Goal: Task Accomplishment & Management: Use online tool/utility

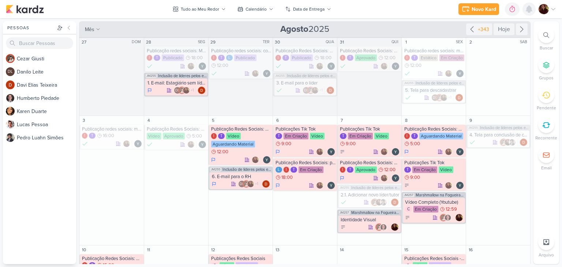
click at [528, 10] on icon at bounding box center [529, 9] width 6 height 7
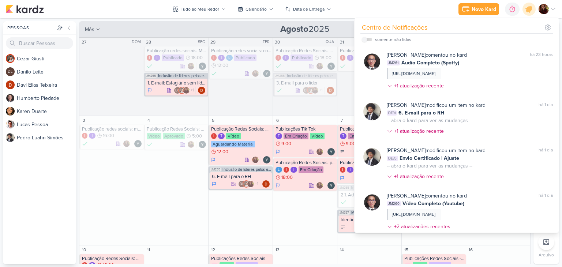
click at [146, 10] on div "Novo Kard Ctrl + k 0h0m Sessão desligada... Hoje 0h0m Semana 0h0m Mês 0h0m" at bounding box center [281, 9] width 550 height 18
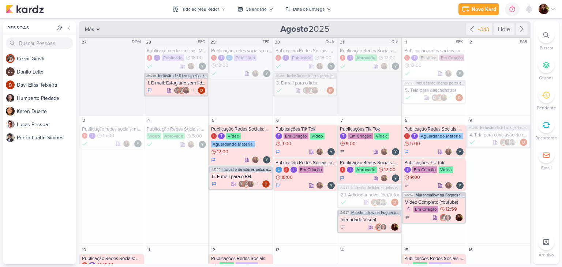
click at [545, 40] on div at bounding box center [546, 35] width 16 height 16
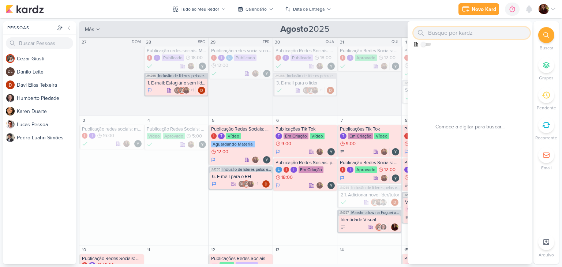
click at [471, 33] on input "text" at bounding box center [471, 33] width 116 height 12
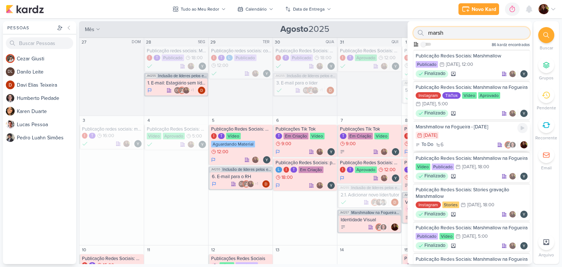
type input "marsh"
click at [502, 130] on div "Marshmallow na Fogueira - [DATE]" at bounding box center [471, 127] width 112 height 7
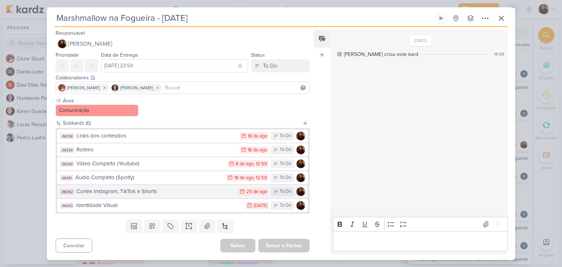
click at [157, 190] on div "Cortes Instagram, TikTok e Shorts" at bounding box center [155, 191] width 158 height 8
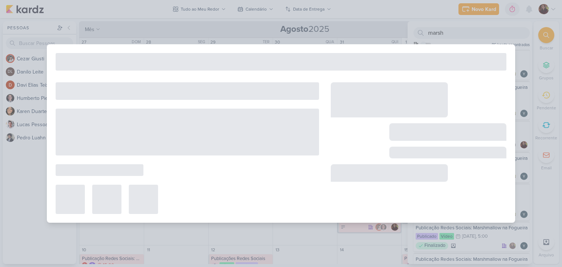
type input "Cortes Instagram, TikTok e Shorts"
type input "[DATE] 23:59"
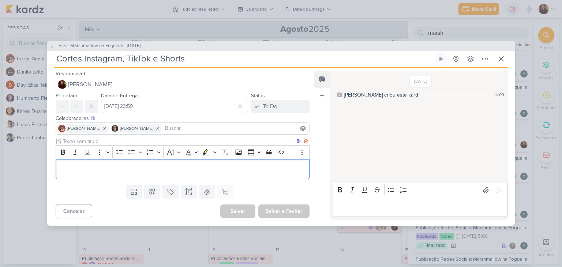
click at [76, 167] on p "Editor editing area: main" at bounding box center [183, 169] width 246 height 9
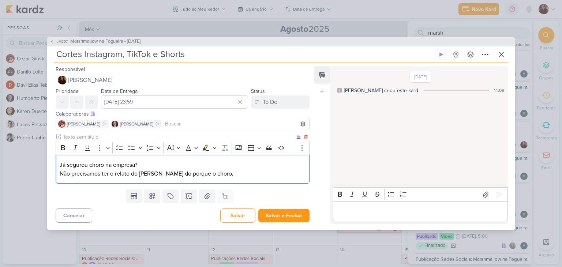
click at [60, 164] on p "Já segurou choro na empresa?" at bounding box center [183, 165] width 246 height 9
click at [230, 169] on p "Não precisamos ter o relato do [PERSON_NAME] do porque o choro," at bounding box center [183, 173] width 246 height 9
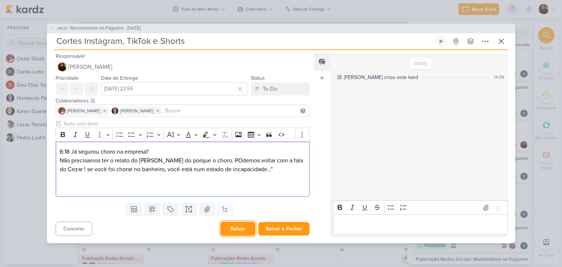
click at [234, 227] on button "Salvar" at bounding box center [237, 229] width 35 height 14
click at [63, 182] on p "Editor editing area: main" at bounding box center [183, 186] width 246 height 9
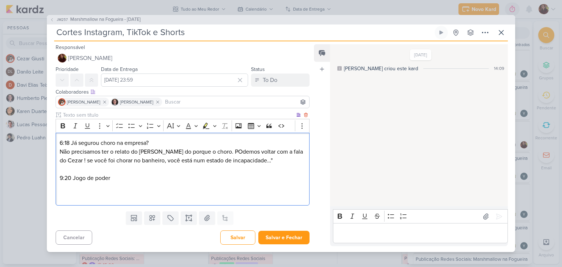
click at [123, 181] on p "9:20 Jogo de poder" at bounding box center [183, 178] width 246 height 9
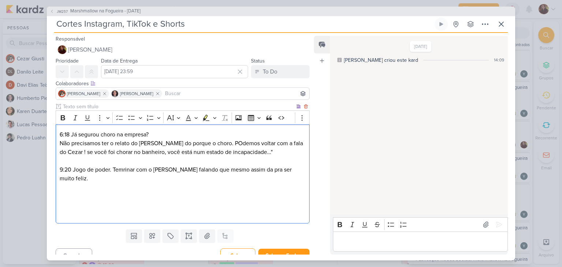
click at [60, 133] on p "6:18 Já segurou choro na empresa?" at bounding box center [183, 134] width 246 height 9
click at [60, 192] on p "Editor editing area: main" at bounding box center [183, 196] width 246 height 9
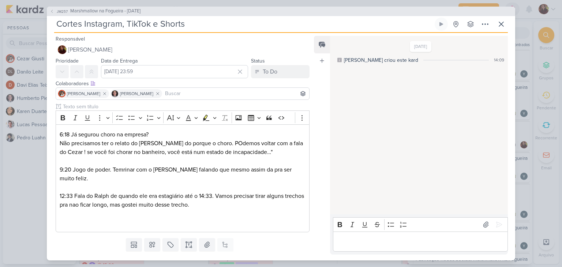
click at [236, 257] on button "Salvar" at bounding box center [237, 264] width 35 height 14
click at [224, 197] on p "12:33 Fala do Ralph de quando ele era estagiário até o 14:33. Vamos precisar ti…" at bounding box center [183, 201] width 246 height 18
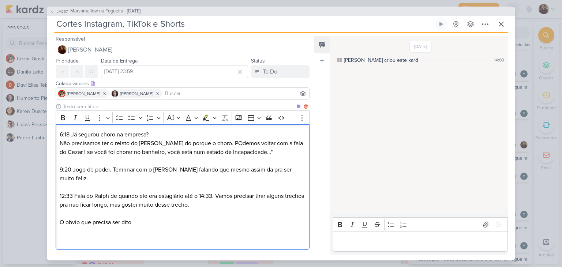
click at [59, 215] on div "6:18 Já segurou choro na empresa? Não precisamos ter o relato do [PERSON_NAME] …" at bounding box center [183, 186] width 254 height 125
click at [165, 218] on p "18:30 O obvio que precisa ser dito" at bounding box center [183, 222] width 246 height 9
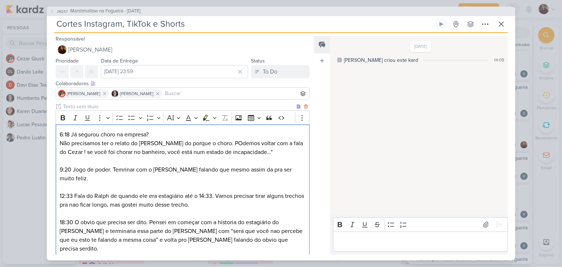
click at [225, 231] on p "18:30 O obvio que precisa ser dito. Pensei em começar com a historia do estagiá…" at bounding box center [183, 235] width 246 height 35
click at [265, 233] on p "18:30 O obvio que precisa ser dito. Pensei em começar com a historia do estagiá…" at bounding box center [183, 235] width 246 height 35
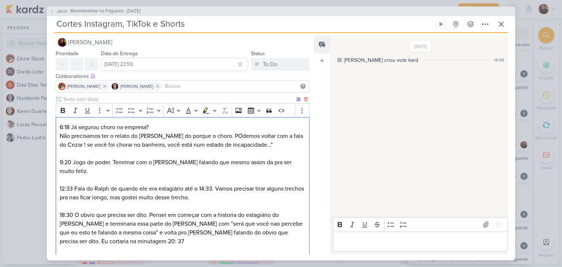
click at [60, 128] on p "6:18 Já segurou choro na empresa?" at bounding box center [183, 127] width 246 height 9
click at [106, 110] on button "More" at bounding box center [102, 110] width 16 height 11
click at [197, 111] on button "Font Color" at bounding box center [191, 110] width 16 height 11
click at [178, 108] on button "Font Size" at bounding box center [173, 110] width 16 height 11
click at [213, 110] on icon "Editor toolbar" at bounding box center [214, 111] width 3 height 2
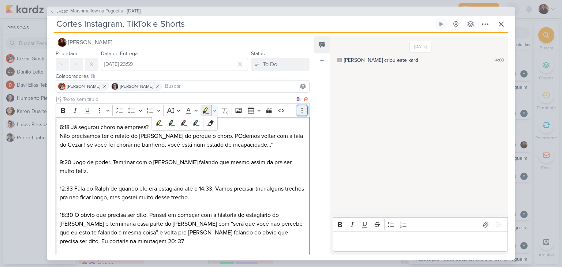
click at [301, 112] on circle "Editor toolbar" at bounding box center [301, 112] width 1 height 1
click at [276, 145] on p "Não precisamos ter o relato do [PERSON_NAME] do porque o choro. POdemos voltar …" at bounding box center [183, 141] width 246 height 18
click at [196, 111] on button "Font Color" at bounding box center [191, 110] width 16 height 11
click at [218, 107] on div "Bold Italic Underline More Strikethrough Superscript Subscript To-do List Bulle…" at bounding box center [175, 110] width 236 height 14
click at [211, 110] on button "Highlight" at bounding box center [214, 110] width 6 height 11
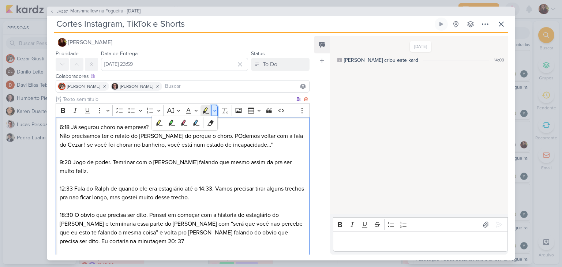
click at [213, 110] on icon "Editor toolbar" at bounding box center [215, 110] width 4 height 7
click at [179, 111] on button "Font Size" at bounding box center [173, 110] width 16 height 11
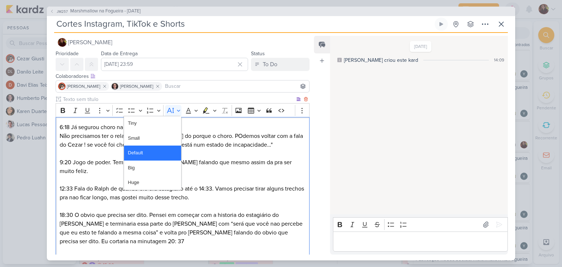
drag, startPoint x: 229, startPoint y: 162, endPoint x: 190, endPoint y: 140, distance: 44.7
click at [225, 160] on p "9:20 Jogo de poder. Temrinar com o [PERSON_NAME] falando que mesmo assim da pra…" at bounding box center [183, 167] width 246 height 18
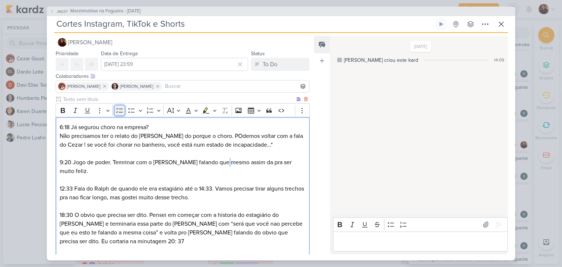
click at [121, 109] on button "To-do List" at bounding box center [119, 110] width 11 height 11
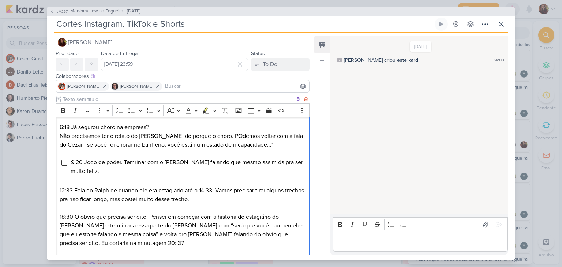
click at [61, 126] on p "6:18 Já segurou choro na empresa?" at bounding box center [183, 127] width 246 height 9
click at [120, 111] on icon "Editor toolbar" at bounding box center [119, 110] width 7 height 7
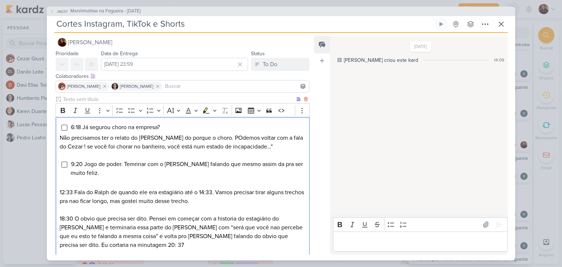
click at [61, 193] on p "12:33 Fala do Ralph de quando ele era estagiário até o 14:33. Vamos precisar ti…" at bounding box center [183, 197] width 246 height 18
click at [60, 192] on p "12:33 Fala do Ralph de quando ele era estagiário até o 14:33. Vamos precisar ti…" at bounding box center [183, 197] width 246 height 18
click at [130, 112] on icon "Editor toolbar" at bounding box center [131, 110] width 7 height 7
click at [119, 107] on icon "Editor toolbar" at bounding box center [119, 110] width 7 height 7
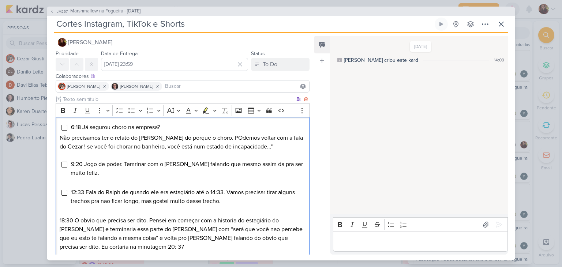
click at [59, 218] on div "6:18 Já segurou choro na empresa? Não precisamos ter o relato do [PERSON_NAME] …" at bounding box center [183, 204] width 254 height 175
drag, startPoint x: 124, startPoint y: 109, endPoint x: 103, endPoint y: 125, distance: 26.3
click at [123, 109] on button "To-do List" at bounding box center [119, 110] width 11 height 11
click at [73, 180] on p "Editor editing area: main" at bounding box center [183, 183] width 246 height 9
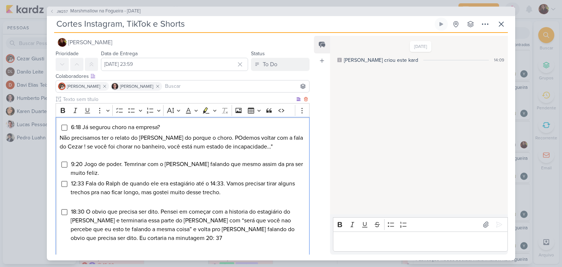
click at [76, 153] on p "Editor editing area: main" at bounding box center [183, 155] width 246 height 9
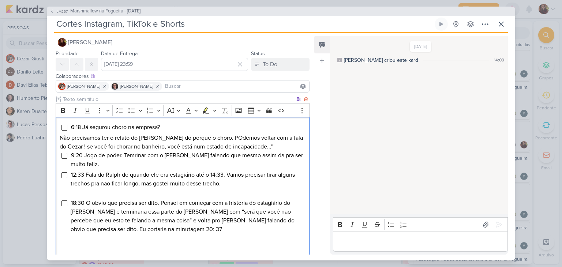
click at [74, 193] on p "Editor editing area: main" at bounding box center [183, 194] width 246 height 9
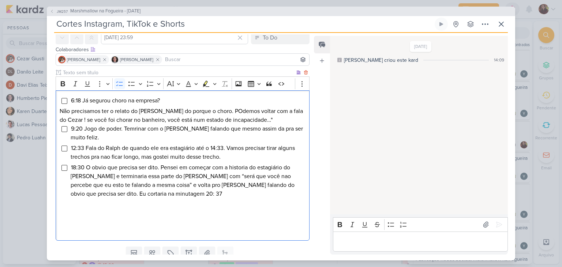
scroll to position [60, 0]
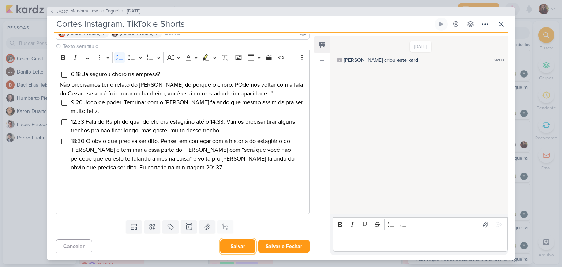
click at [224, 246] on button "Salvar" at bounding box center [237, 246] width 35 height 14
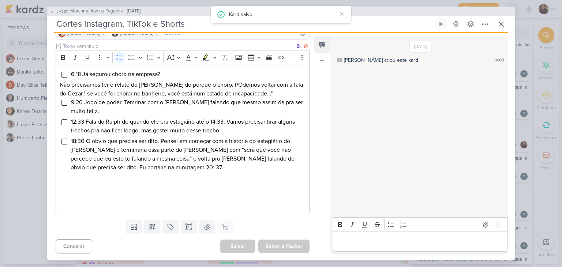
click at [145, 170] on li "18:30 O obvio que precisa ser dito. Pensei em começar com a historia do estagiá…" at bounding box center [188, 154] width 235 height 35
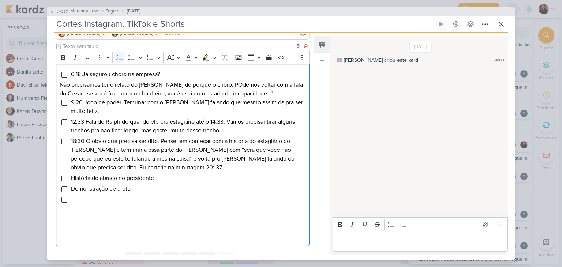
click at [147, 192] on li "Demonstração de afeto" at bounding box center [188, 188] width 235 height 9
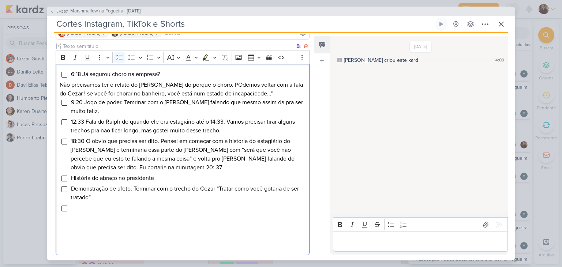
click at [71, 188] on span "Demonstração de afeto. Terminar com o trecho do Cezar “Tratar como você gotaria…" at bounding box center [185, 193] width 228 height 16
click at [92, 207] on li "Editor editing area: main" at bounding box center [188, 208] width 235 height 9
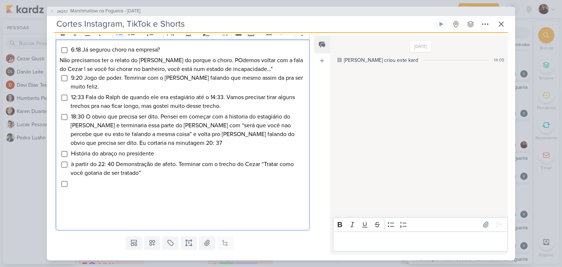
scroll to position [101, 0]
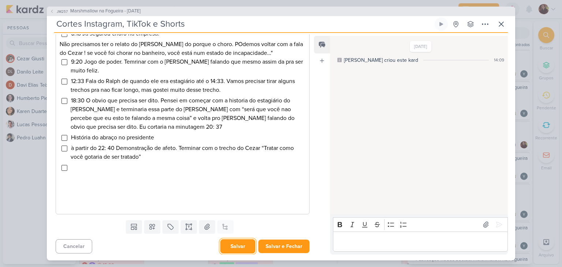
click at [227, 241] on button "Salvar" at bounding box center [237, 246] width 35 height 14
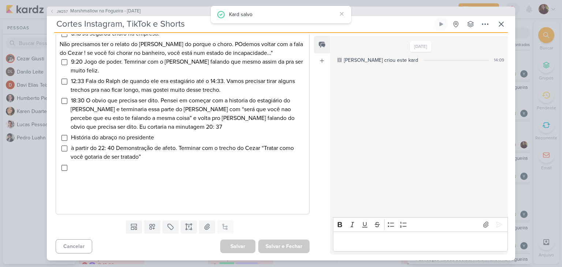
click at [84, 165] on li "Editor editing area: main" at bounding box center [188, 167] width 235 height 9
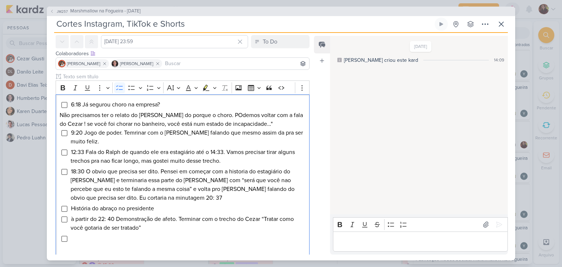
scroll to position [30, 0]
click at [72, 241] on span "Como ser você consegue analisar tudo sem perder a espontaneidade?" at bounding box center [160, 238] width 179 height 7
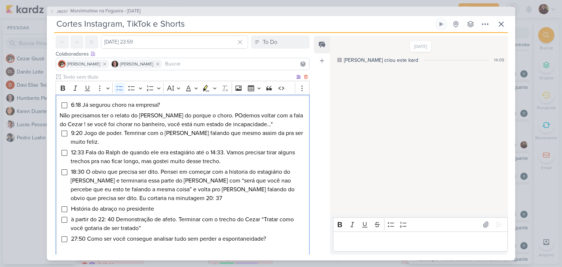
click at [283, 242] on li "27:50 Como ser você consegue analisar tudo sem perder a espontaneidade?" at bounding box center [188, 238] width 235 height 9
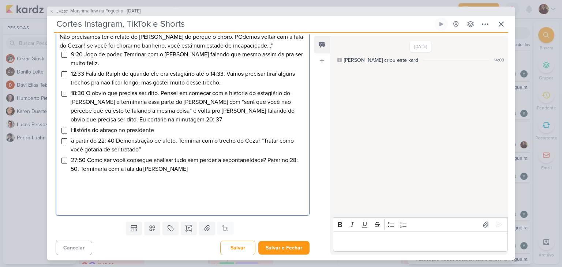
scroll to position [110, 0]
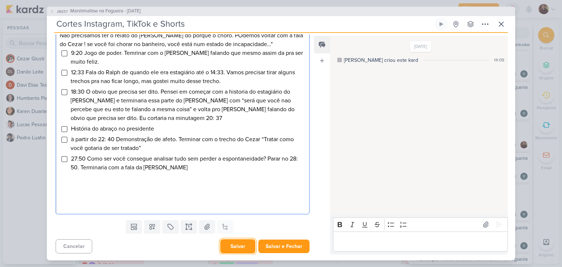
click at [233, 248] on button "Salvar" at bounding box center [237, 246] width 35 height 14
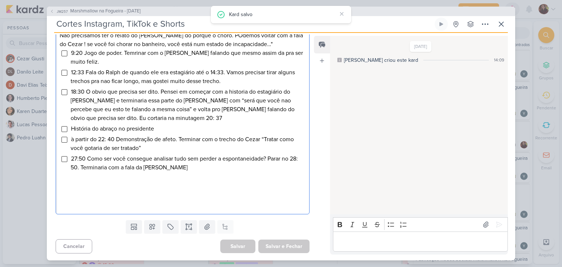
click at [166, 166] on li "27:50 Como ser você consegue analisar tudo sem perder a espontaneidade? Parar n…" at bounding box center [188, 163] width 235 height 18
